Goal: Task Accomplishment & Management: Manage account settings

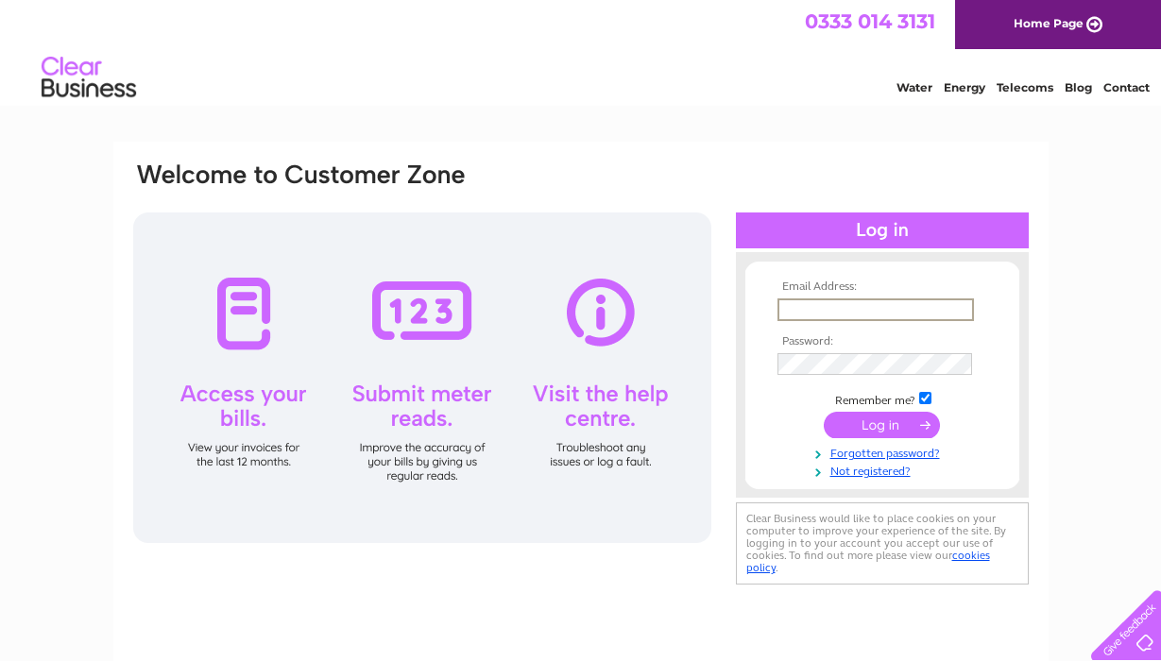
type input "[EMAIL_ADDRESS][DOMAIN_NAME]"
click at [881, 423] on input "submit" at bounding box center [882, 425] width 116 height 26
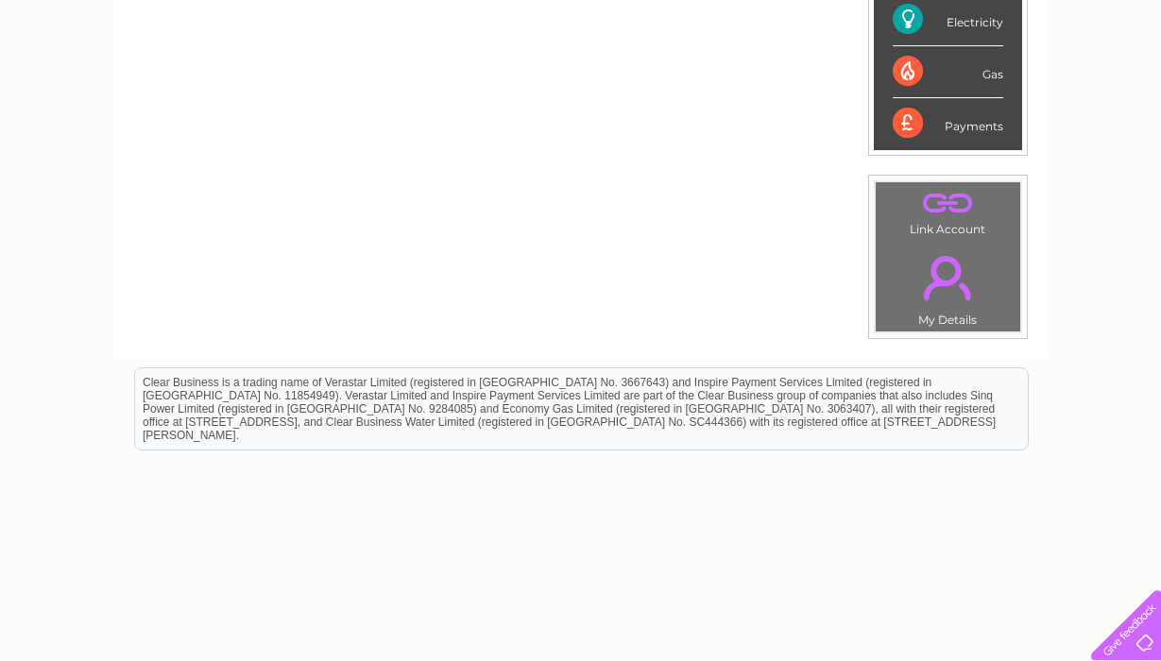
scroll to position [531, 0]
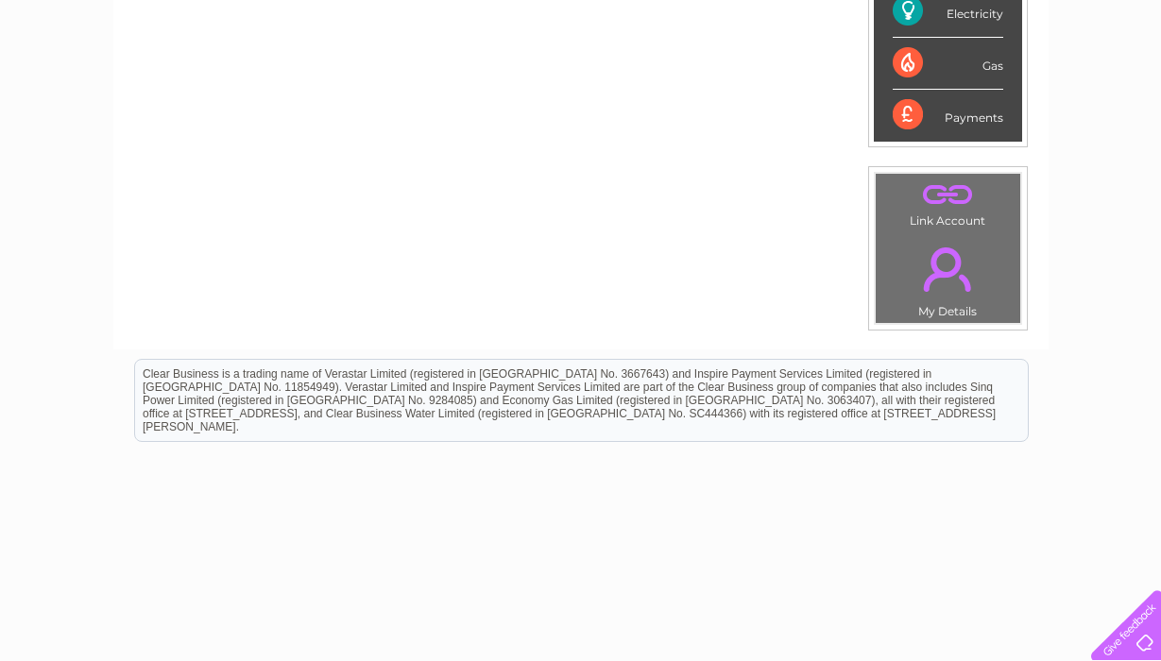
click at [959, 295] on link "." at bounding box center [948, 269] width 135 height 66
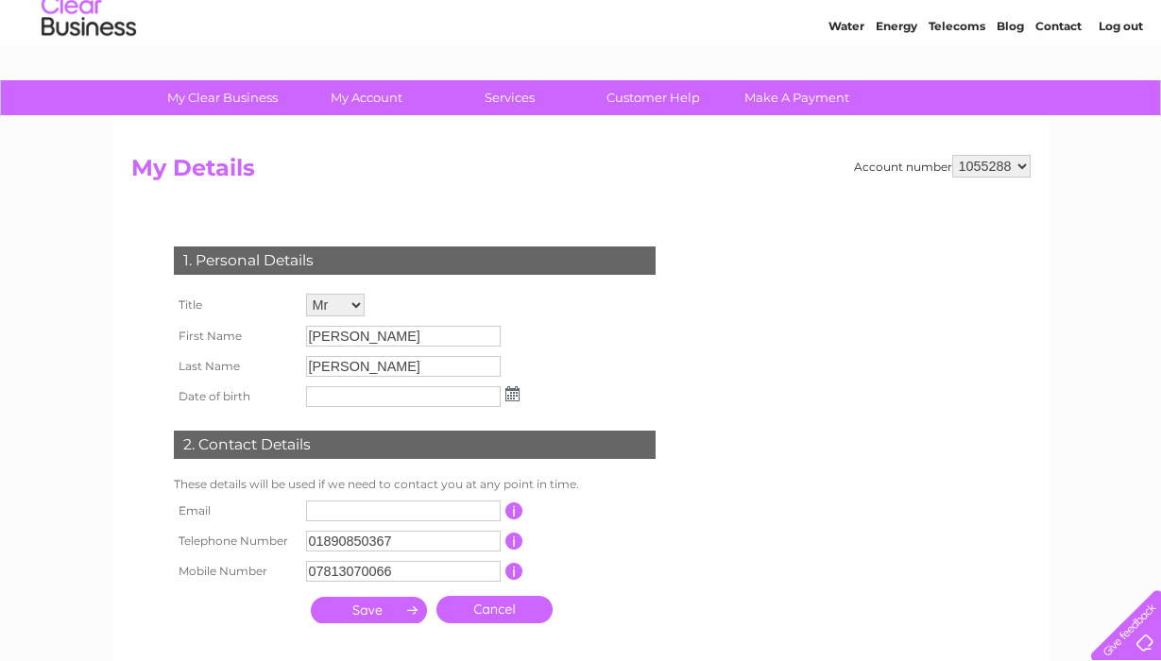
scroll to position [54, 0]
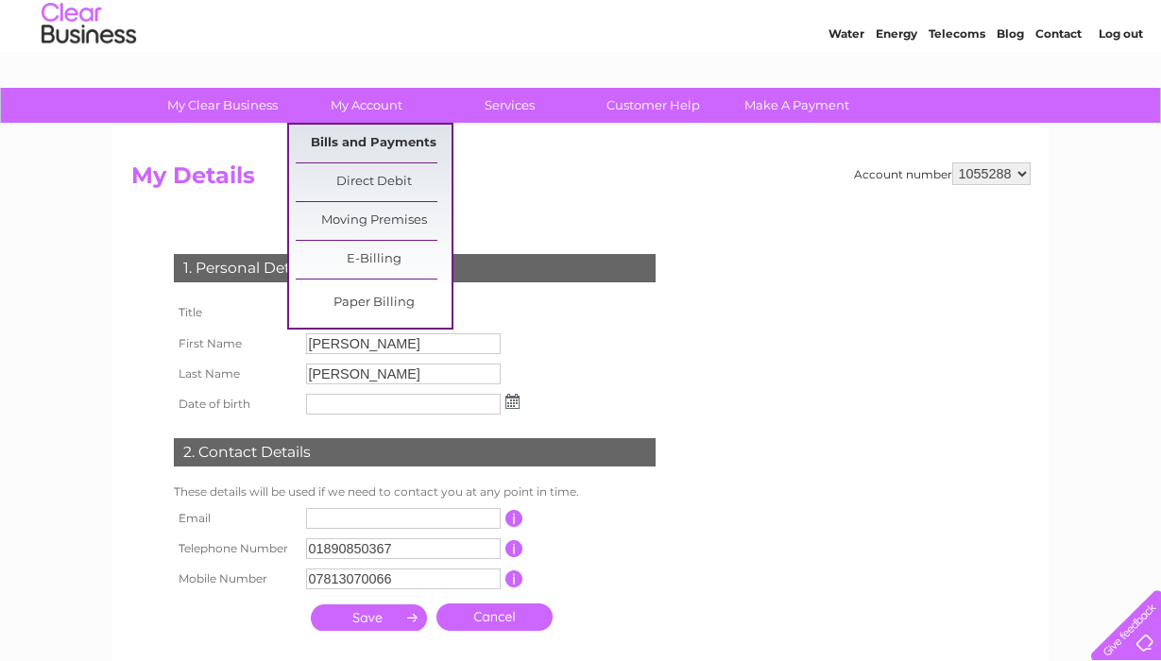
click at [410, 149] on link "Bills and Payments" at bounding box center [374, 144] width 156 height 38
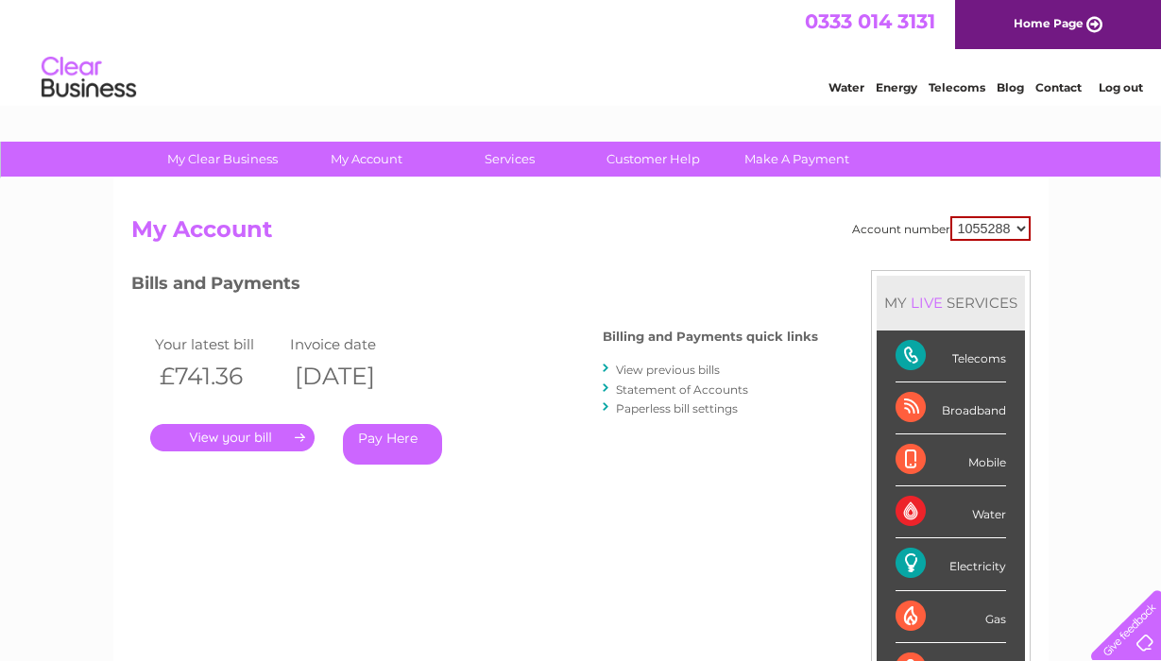
click at [299, 435] on link "." at bounding box center [232, 437] width 164 height 27
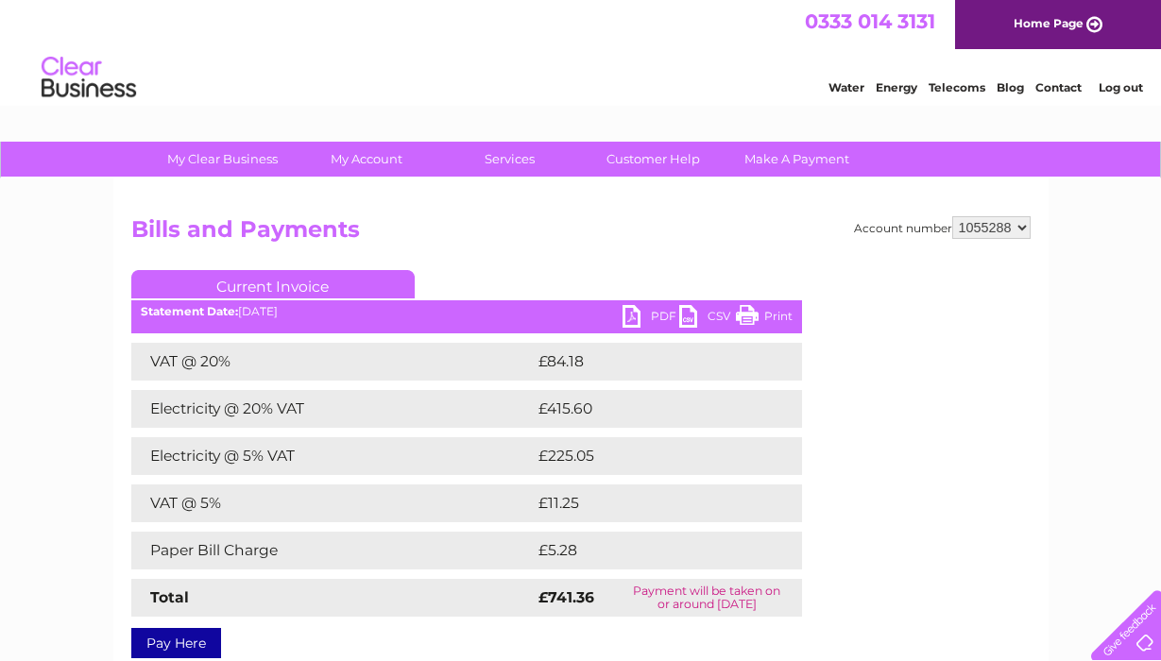
select select "1055289"
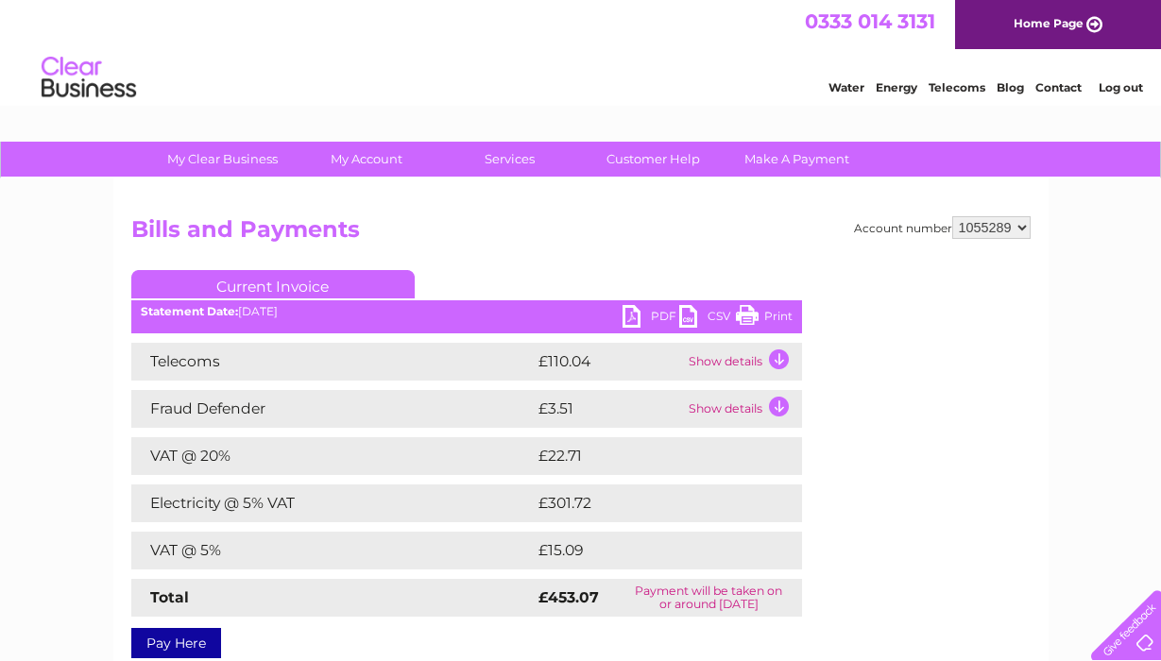
click at [1127, 90] on link "Log out" at bounding box center [1121, 87] width 44 height 14
